Goal: Check status: Check status

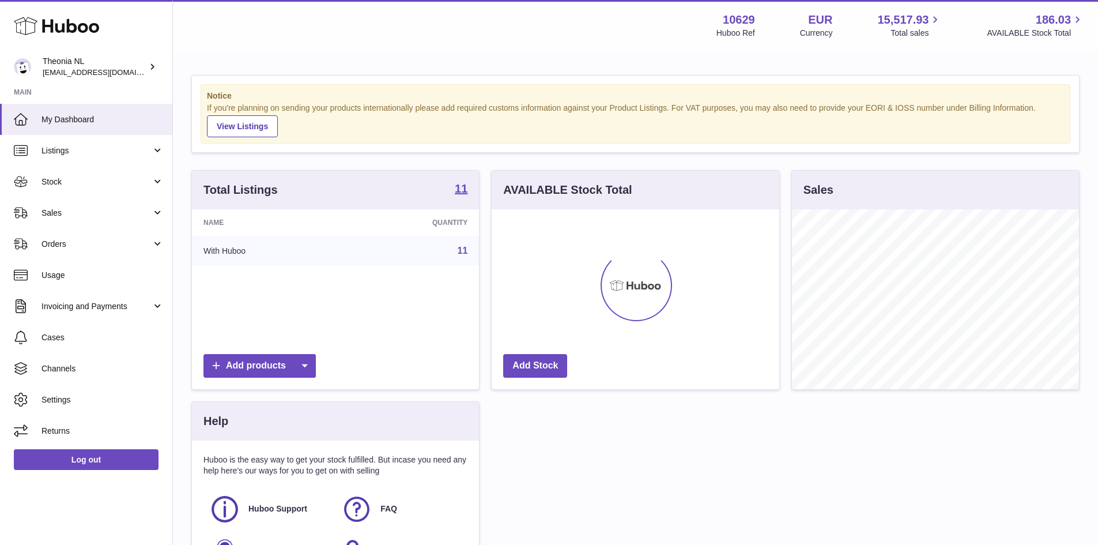
scroll to position [180, 288]
click at [114, 220] on link "Sales" at bounding box center [86, 212] width 172 height 31
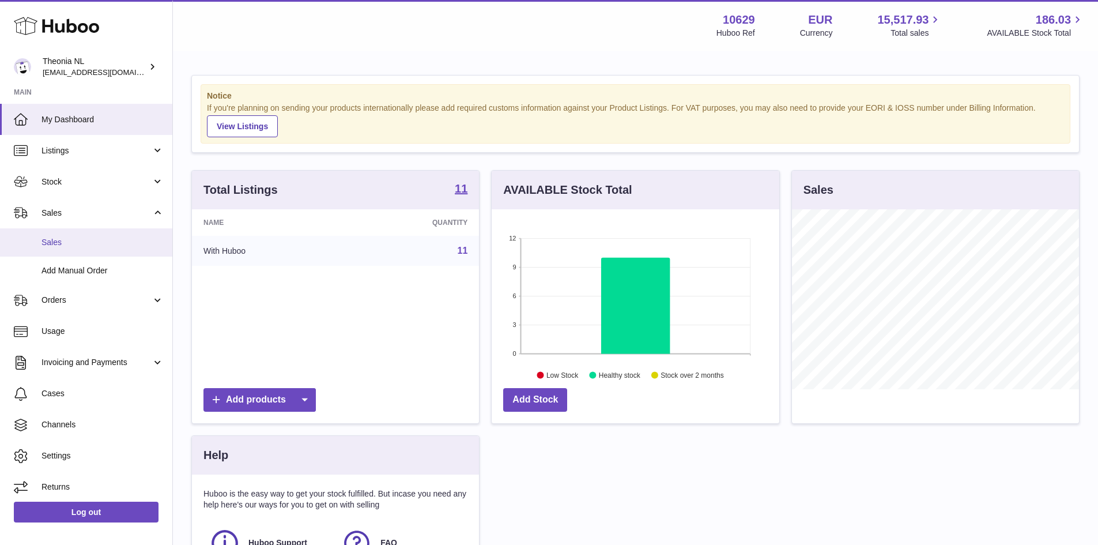
click at [101, 247] on span "Sales" at bounding box center [102, 242] width 122 height 11
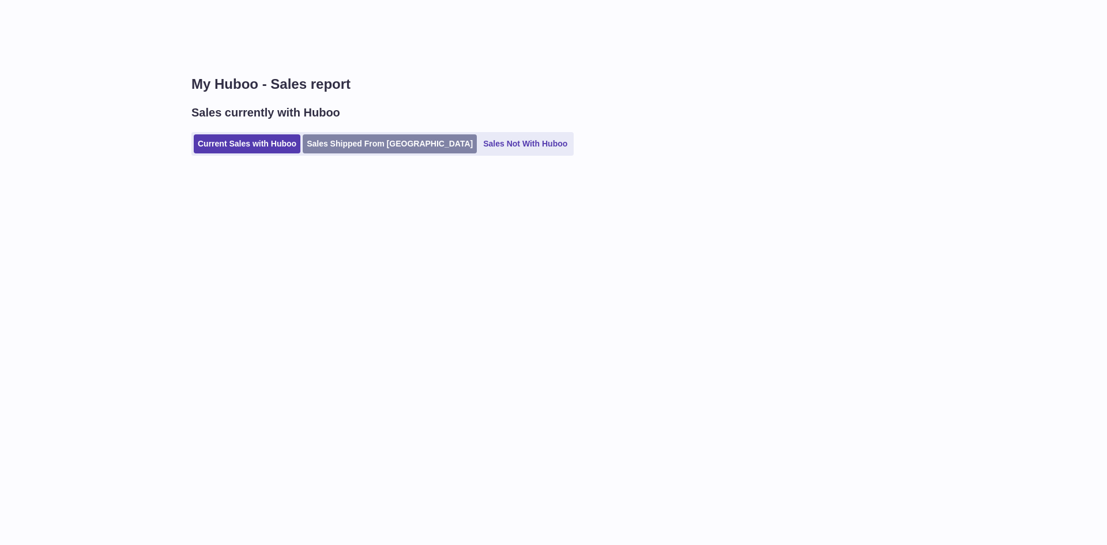
click at [334, 149] on link "Sales Shipped From [GEOGRAPHIC_DATA]" at bounding box center [390, 143] width 174 height 19
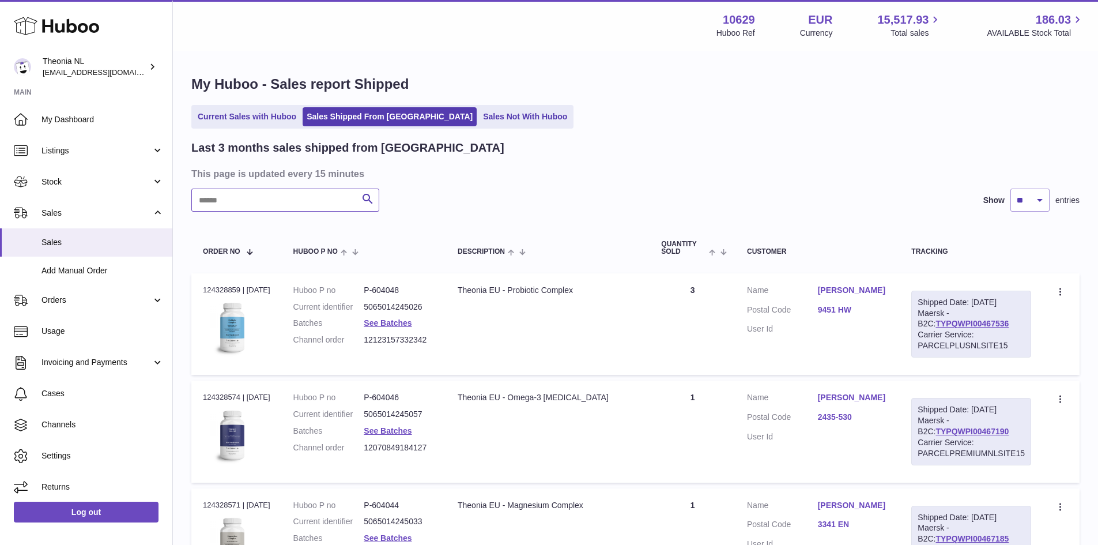
click at [285, 204] on input "text" at bounding box center [285, 199] width 188 height 23
paste input "**********"
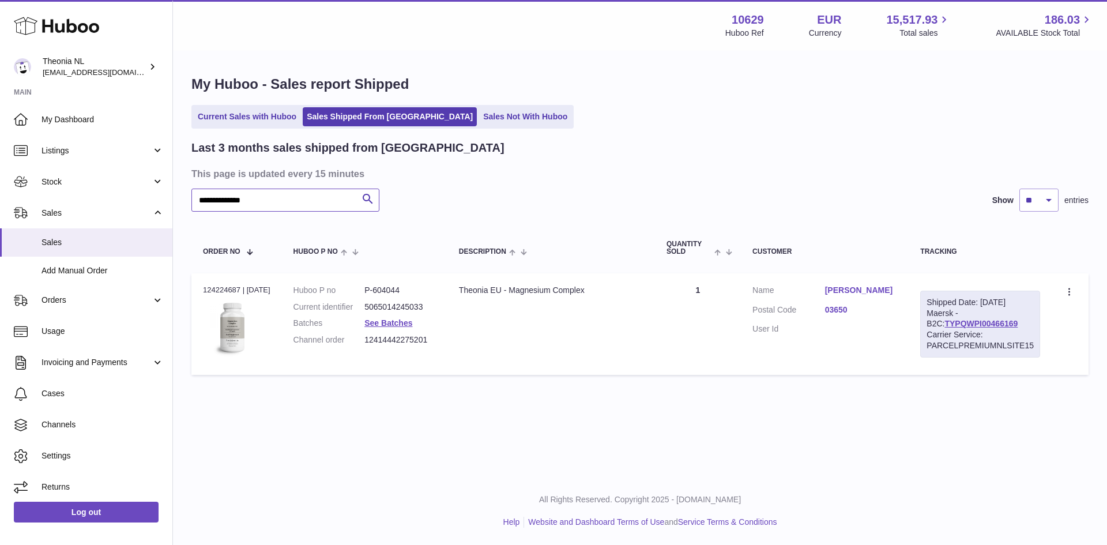
type input "**********"
click at [853, 292] on link "Manuel Manuel" at bounding box center [861, 290] width 73 height 11
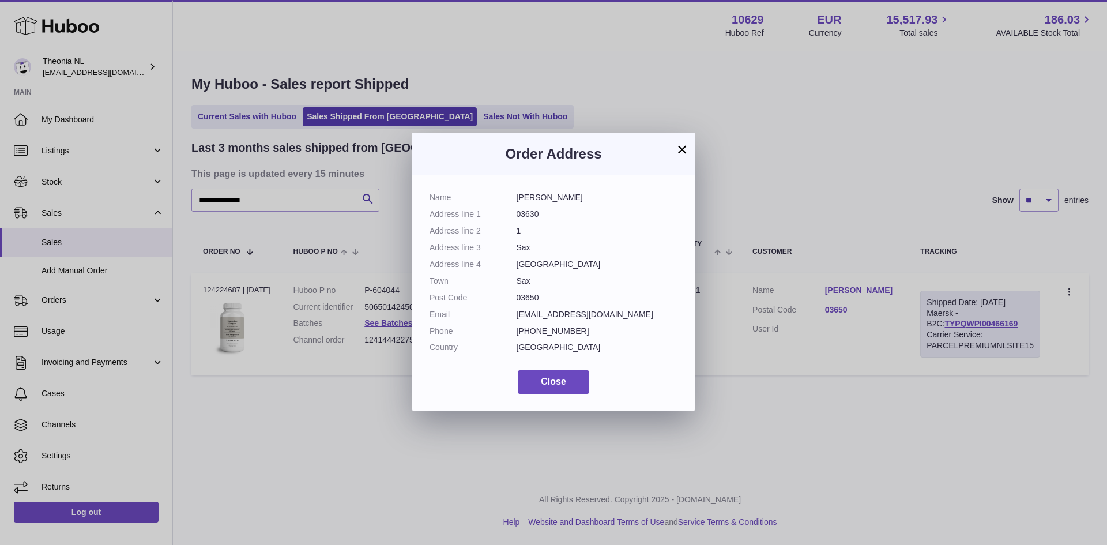
click at [826, 404] on div "× Order Address Name Manuel Manuel Address line 1 03630 Address line 2 1 Addres…" at bounding box center [553, 272] width 1107 height 545
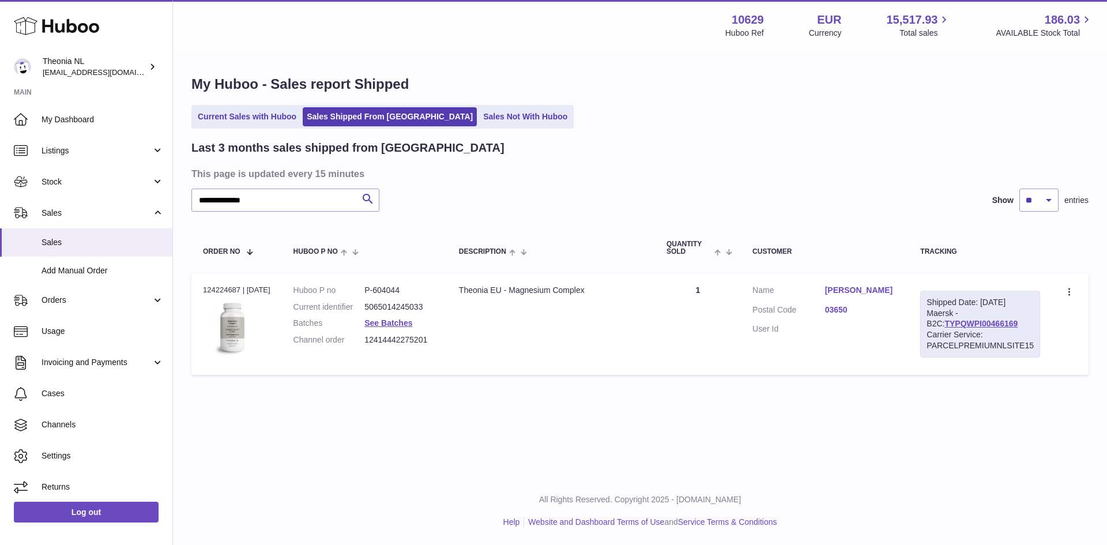
click at [841, 310] on link "03650" at bounding box center [861, 309] width 73 height 11
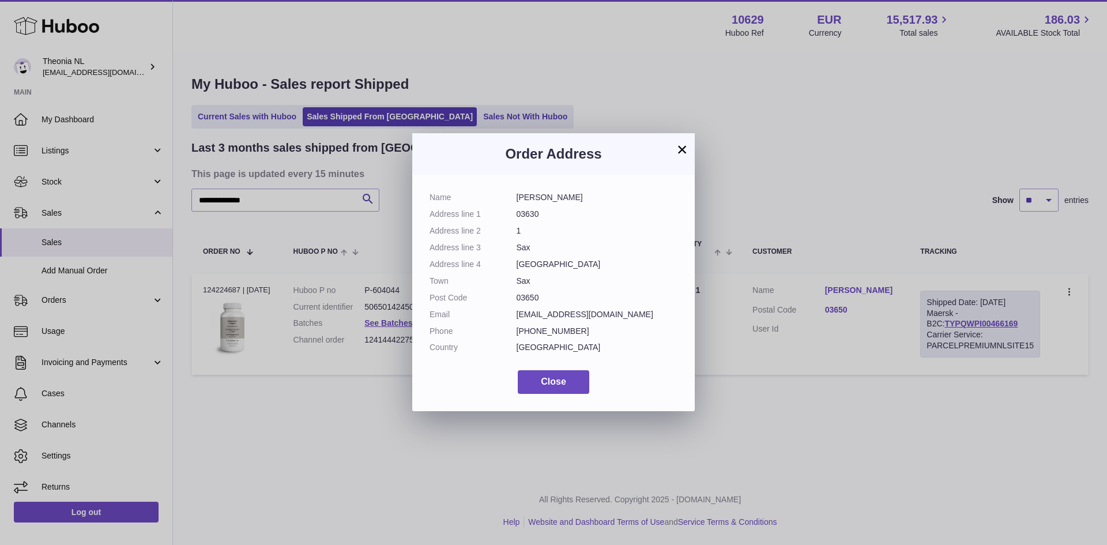
drag, startPoint x: 540, startPoint y: 297, endPoint x: 518, endPoint y: 299, distance: 22.0
click at [518, 299] on dd "03650" at bounding box center [596, 297] width 161 height 11
copy dd "03650"
